Goal: Check status: Check status

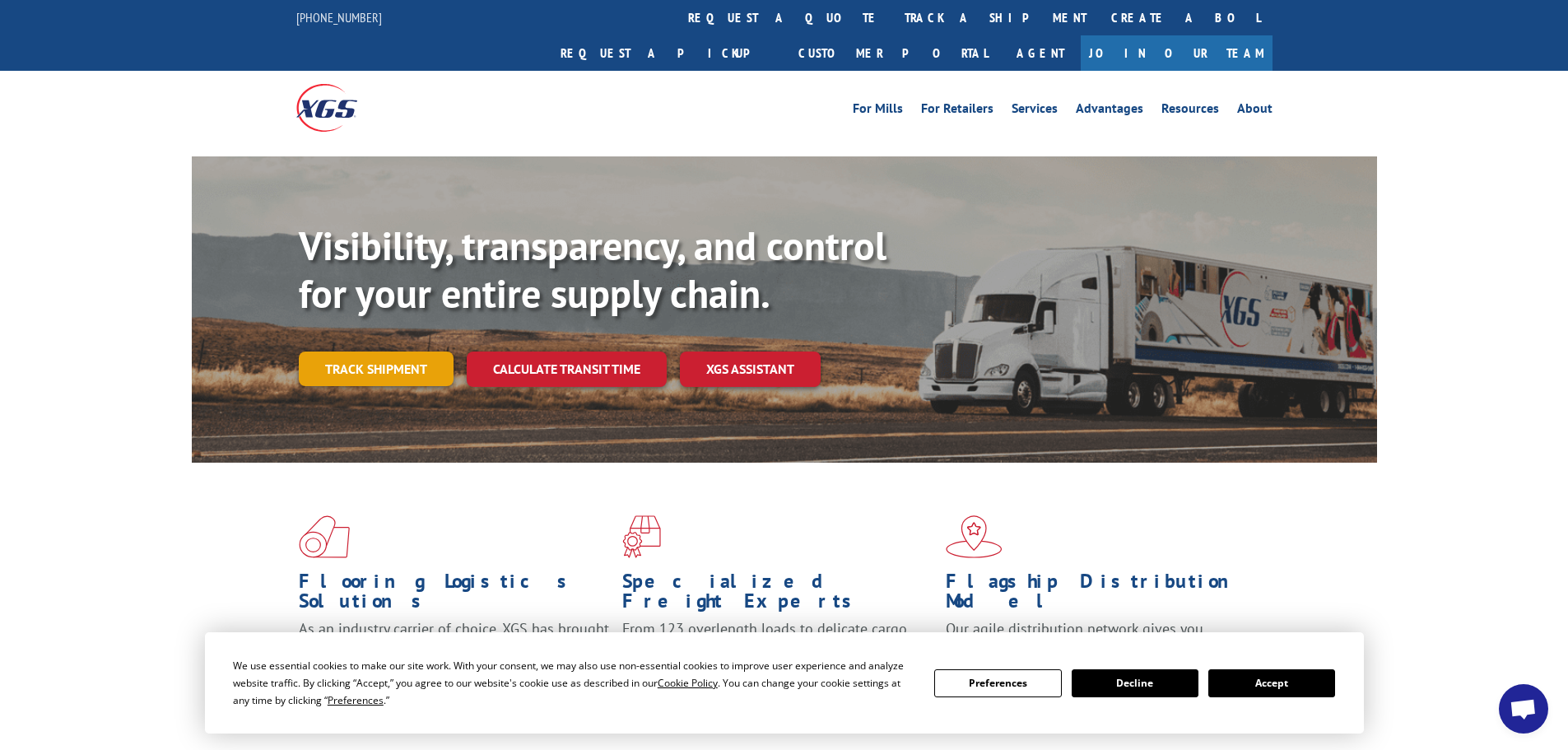
click at [408, 352] on link "Track shipment" at bounding box center [377, 368] width 155 height 34
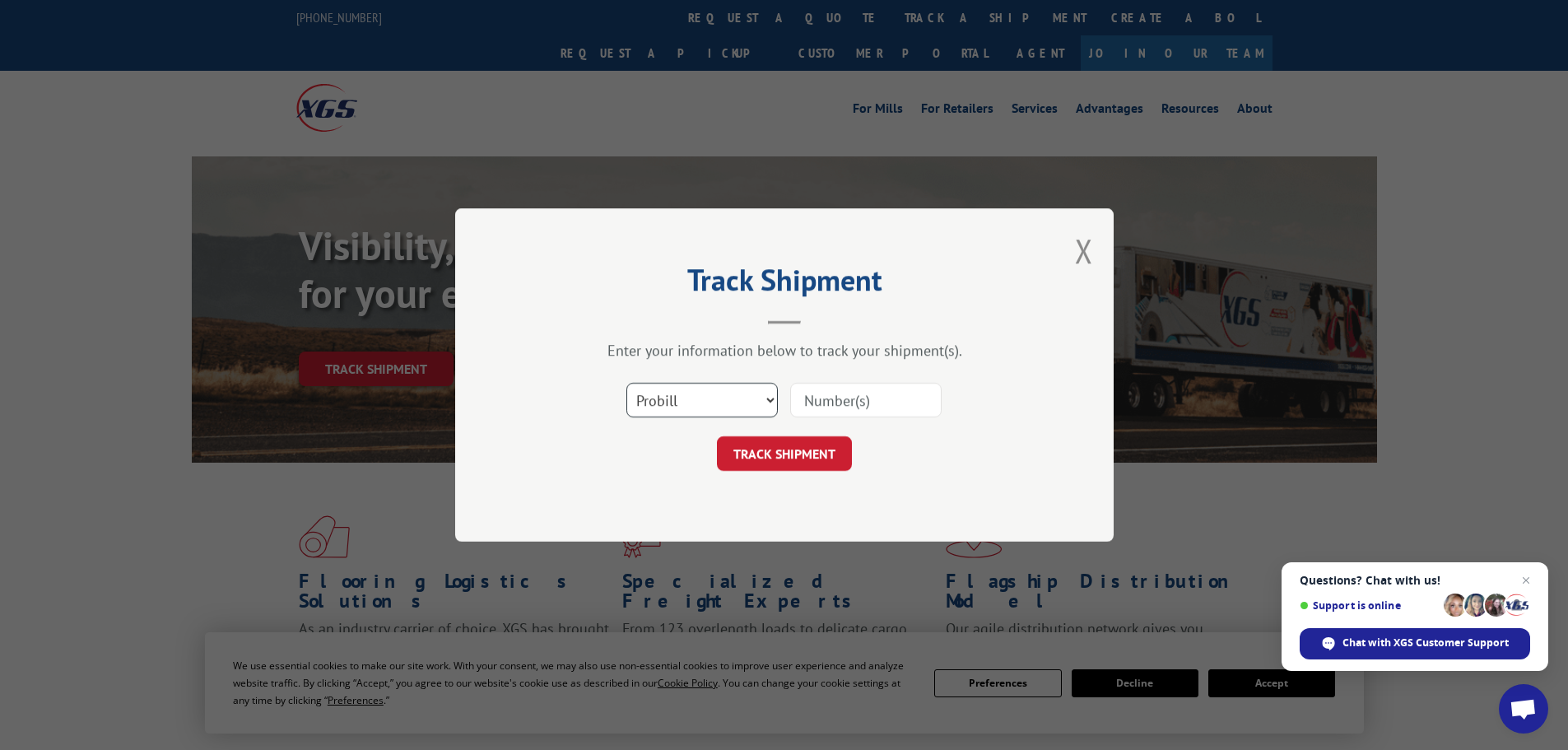
click at [712, 396] on select "Select category... Probill BOL PO" at bounding box center [702, 399] width 152 height 34
select select "po"
click at [627, 382] on select "Select category... Probill BOL PO" at bounding box center [702, 399] width 152 height 34
click at [826, 409] on input at bounding box center [866, 399] width 152 height 34
click at [905, 410] on input at bounding box center [866, 399] width 152 height 34
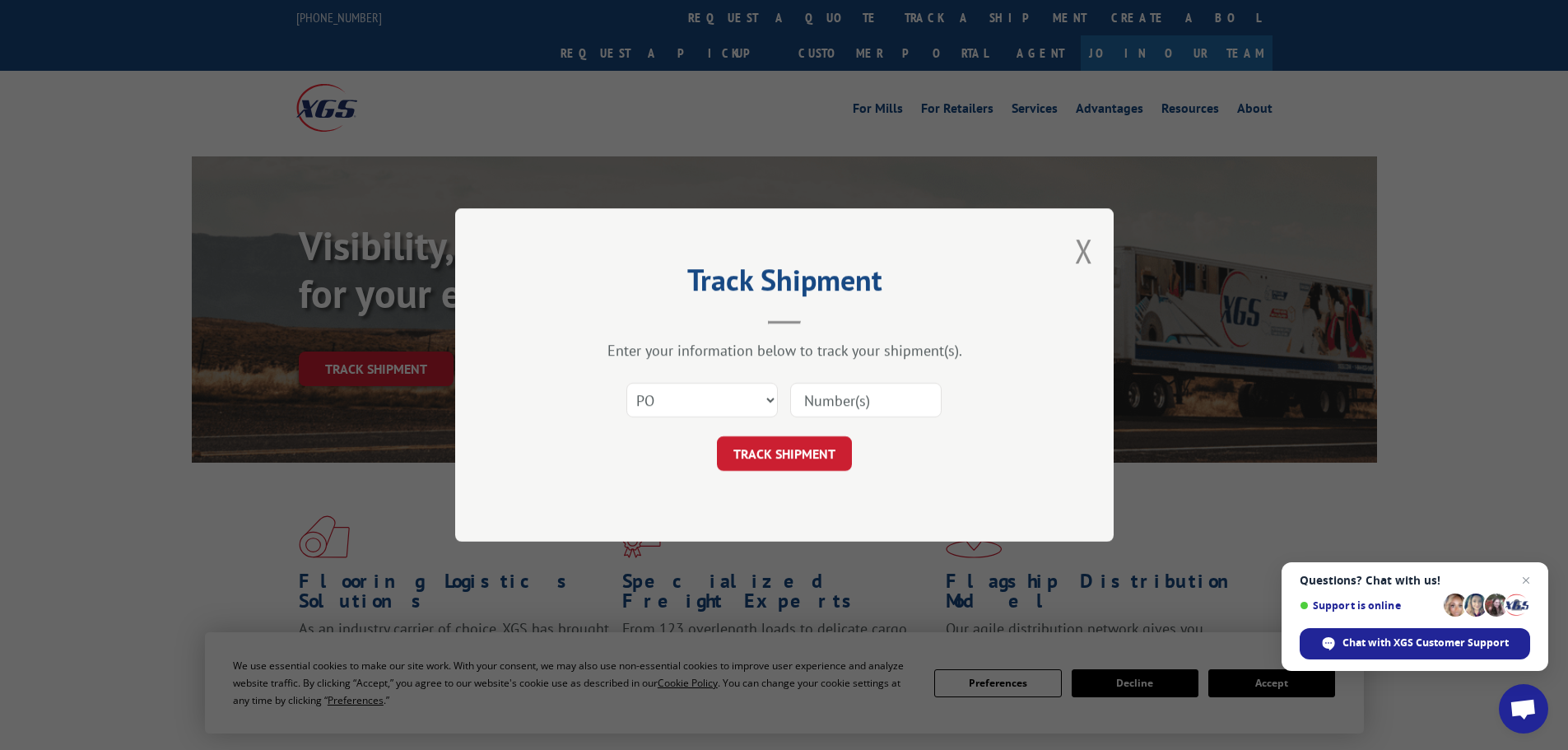
paste input "05584562"
type input "05584562"
click at [785, 466] on button "TRACK SHIPMENT" at bounding box center [784, 453] width 135 height 34
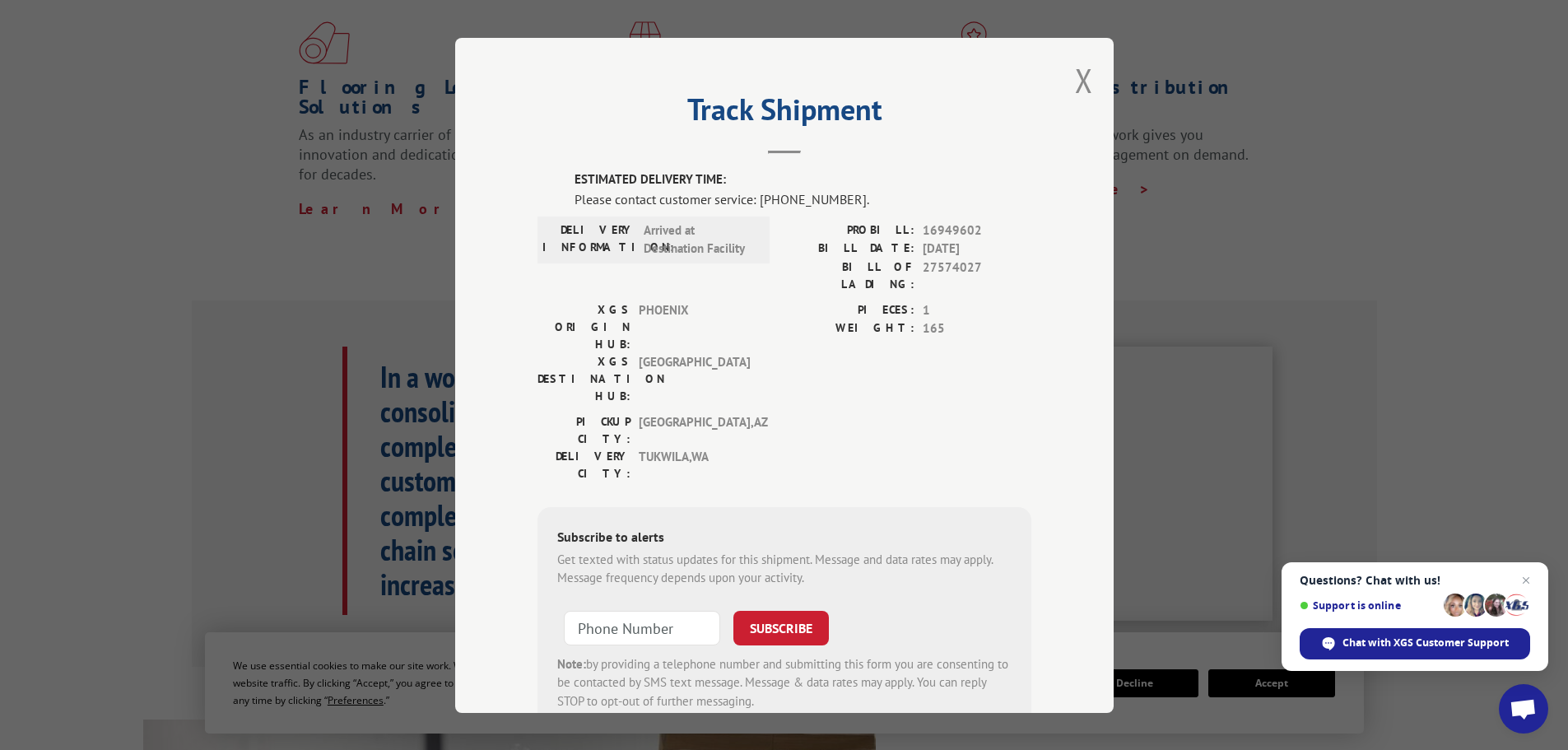
scroll to position [34, 0]
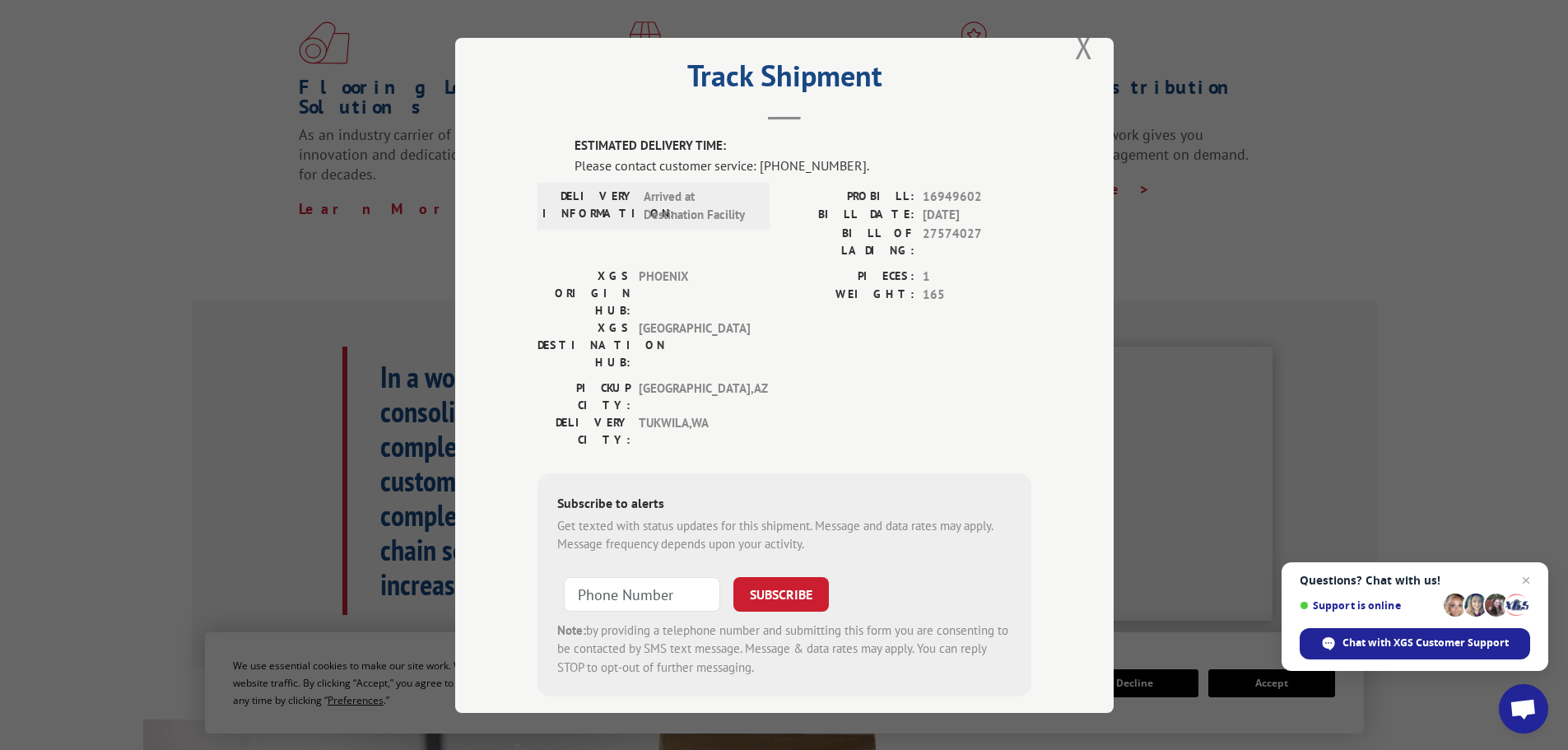
click at [974, 378] on div "PICKUP CITY: [GEOGRAPHIC_DATA] , [GEOGRAPHIC_DATA] DELIVERY CITY: [GEOGRAPHIC_D…" at bounding box center [784, 417] width 494 height 78
click at [951, 378] on div "PICKUP CITY: [GEOGRAPHIC_DATA] , [GEOGRAPHIC_DATA] DELIVERY CITY: [GEOGRAPHIC_D…" at bounding box center [784, 417] width 494 height 78
click at [772, 378] on div "PICKUP CITY: [GEOGRAPHIC_DATA] , [GEOGRAPHIC_DATA] DELIVERY CITY: [GEOGRAPHIC_D…" at bounding box center [784, 417] width 494 height 78
click at [770, 378] on div "PICKUP CITY: [GEOGRAPHIC_DATA] , [GEOGRAPHIC_DATA] DELIVERY CITY: [GEOGRAPHIC_D…" at bounding box center [784, 417] width 494 height 78
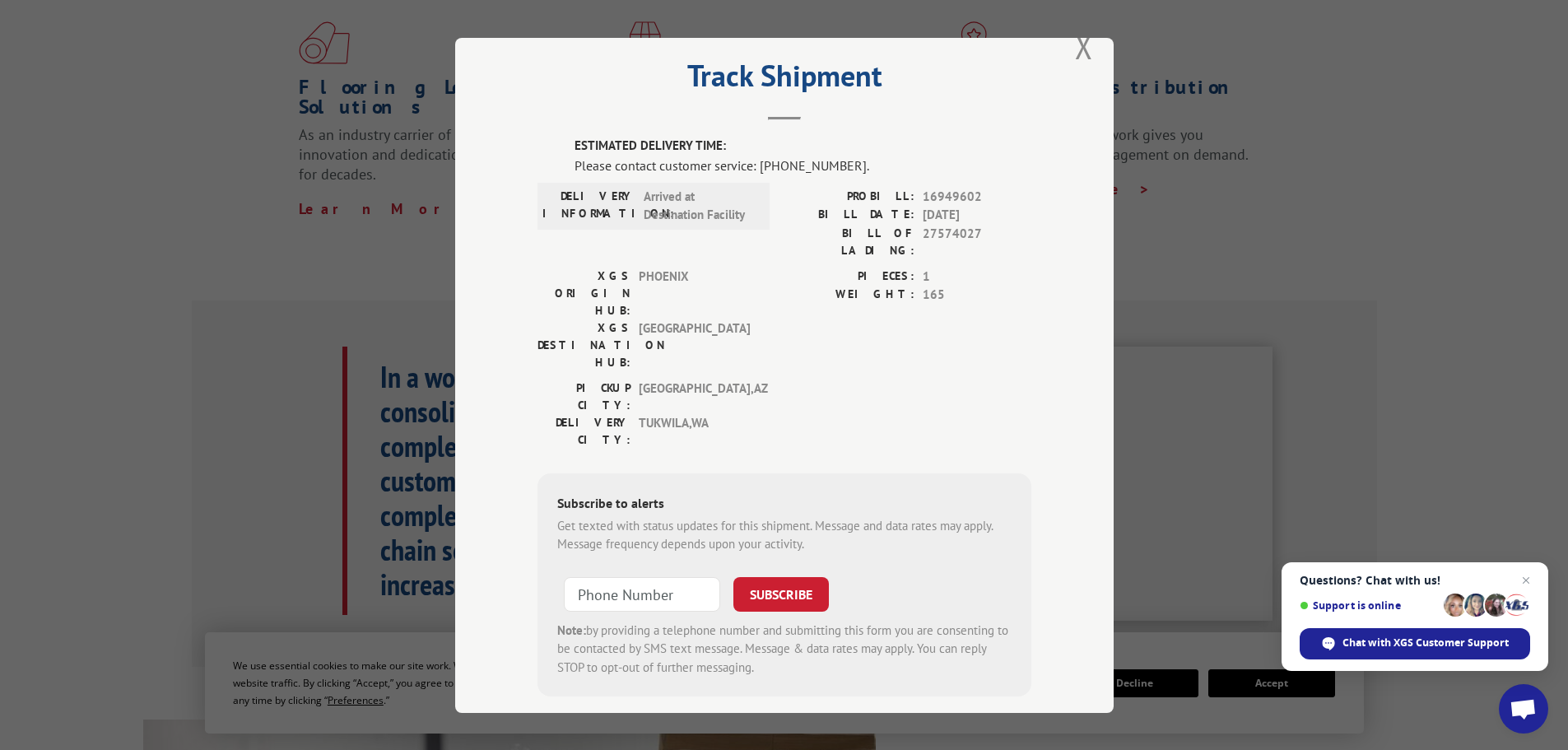
click at [802, 378] on div "PICKUP CITY: [GEOGRAPHIC_DATA] , [GEOGRAPHIC_DATA] DELIVERY CITY: [GEOGRAPHIC_D…" at bounding box center [784, 417] width 494 height 78
